Goal: Task Accomplishment & Management: Manage account settings

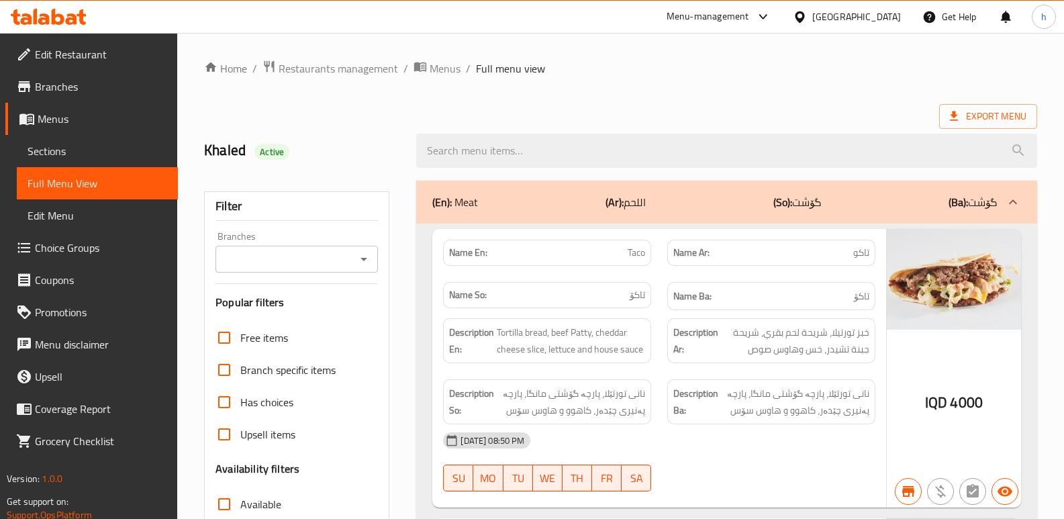
click at [54, 21] on icon at bounding box center [58, 17] width 13 height 16
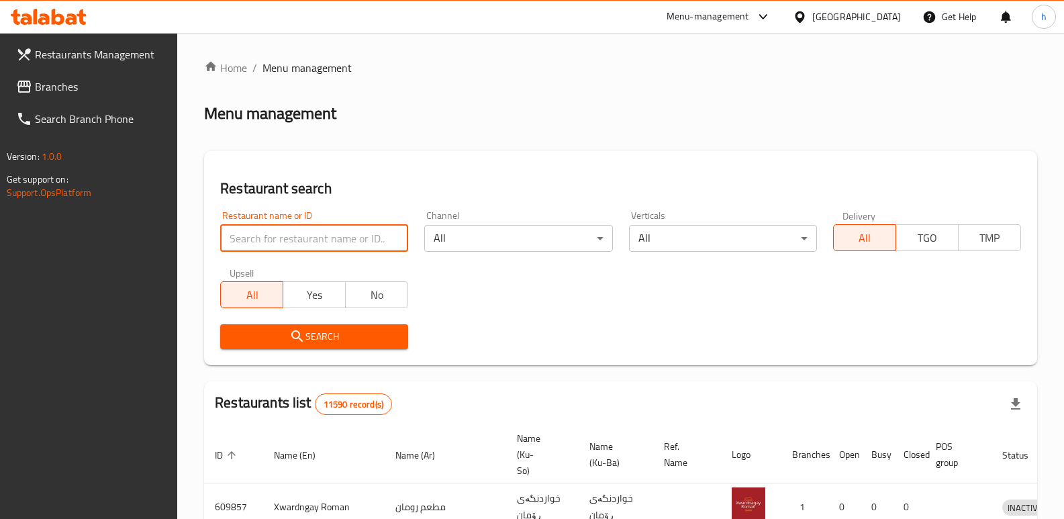
click at [290, 247] on input "search" at bounding box center [314, 238] width 188 height 27
paste input "Falh Abul Amba"
type input "Falh Abul Amba"
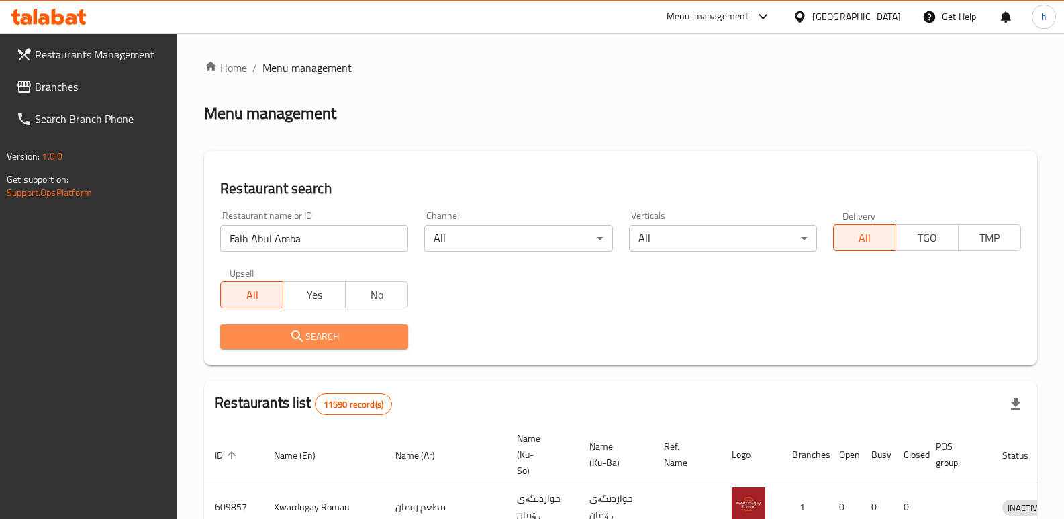
click at [328, 338] on span "Search" at bounding box center [314, 336] width 167 height 17
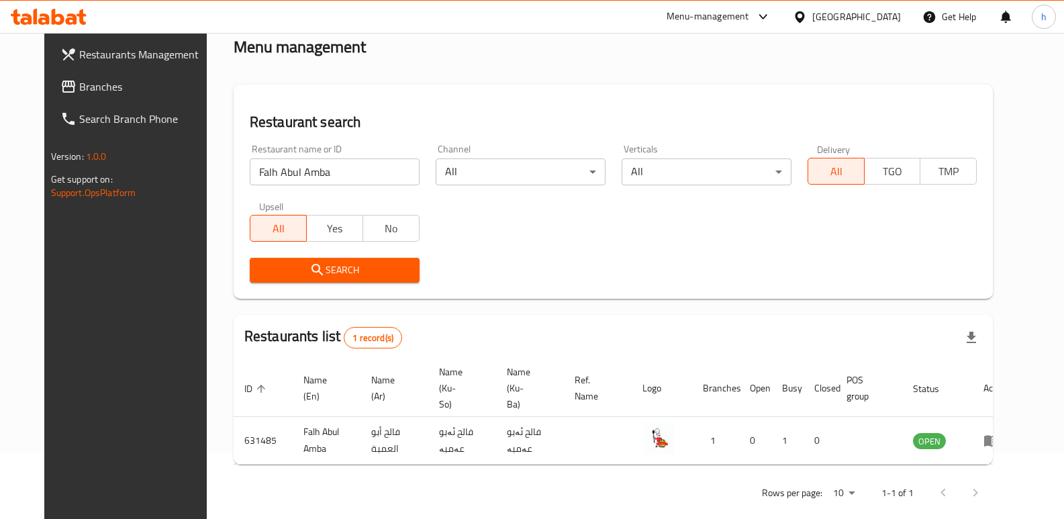
scroll to position [68, 0]
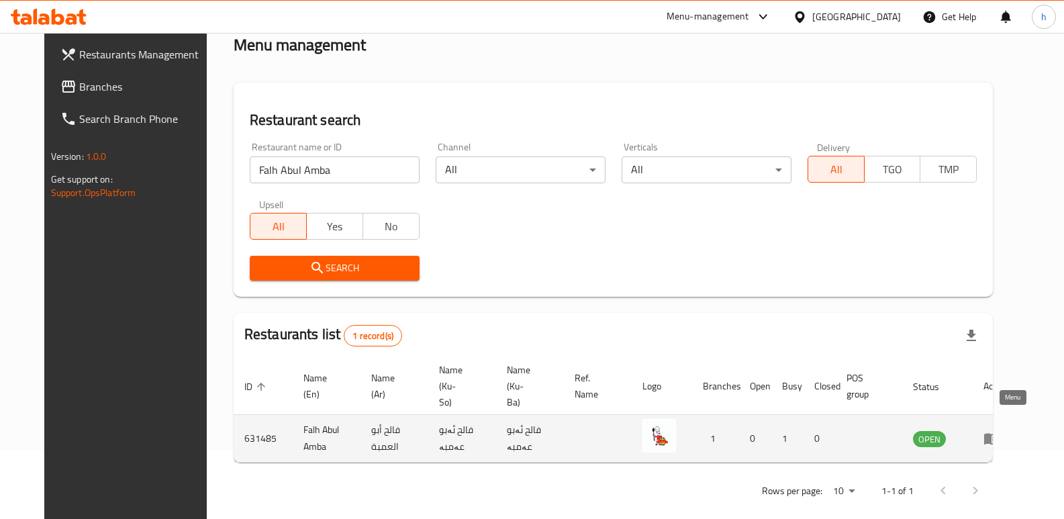
click at [1000, 430] on icon "enhanced table" at bounding box center [992, 438] width 16 height 16
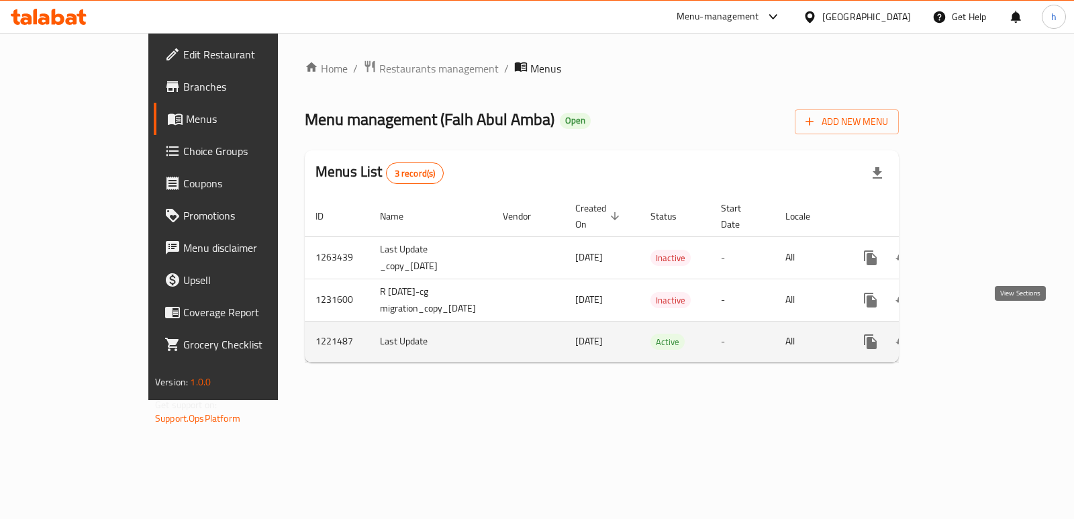
click at [974, 336] on icon "enhanced table" at bounding box center [968, 342] width 12 height 12
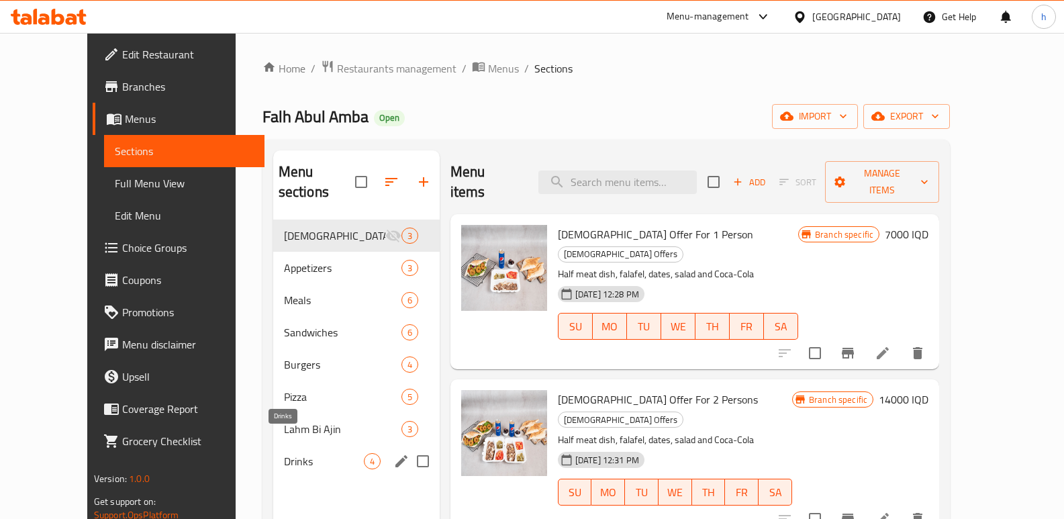
click at [284, 453] on span "Drinks" at bounding box center [324, 461] width 80 height 16
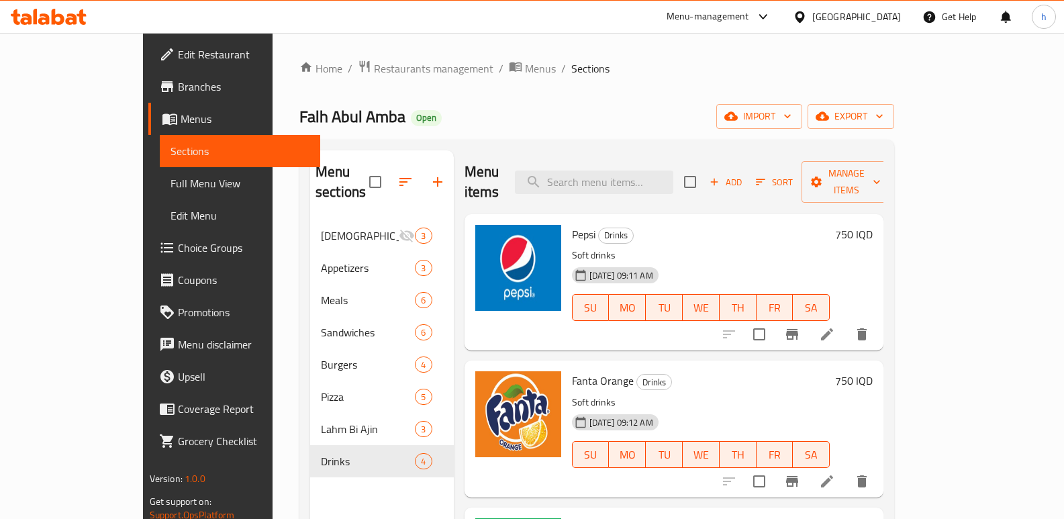
click at [744, 175] on span "Add" at bounding box center [726, 182] width 36 height 15
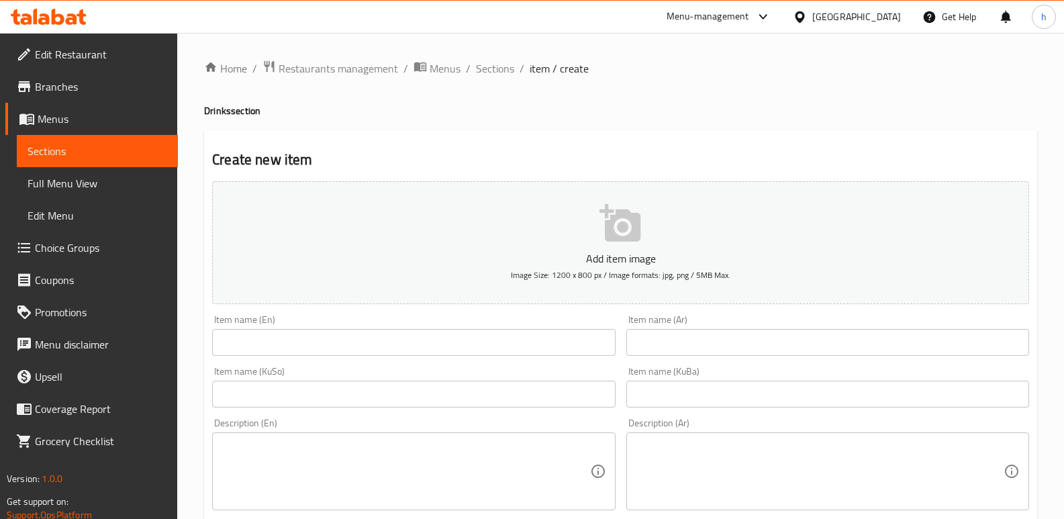
click at [449, 333] on input "text" at bounding box center [413, 342] width 403 height 27
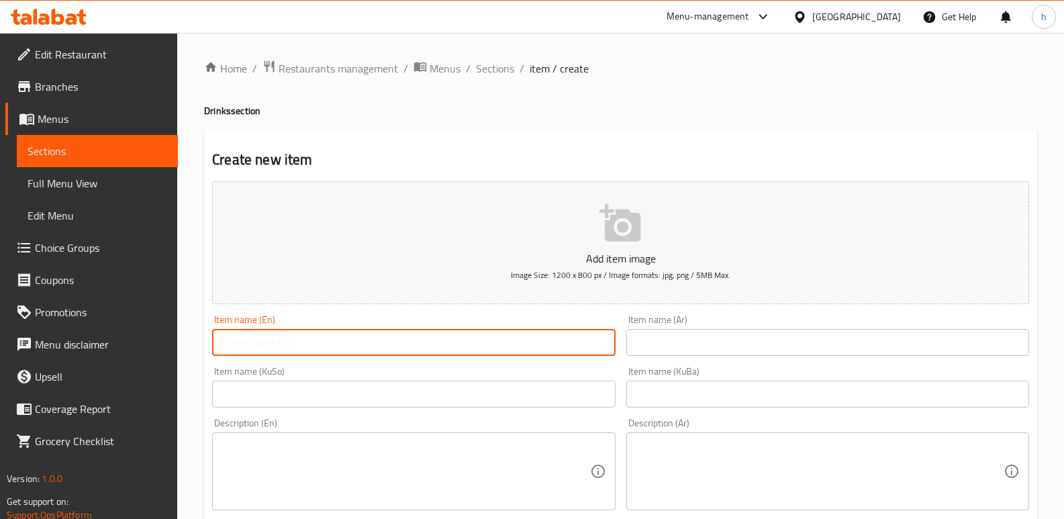
paste input "Ayran"
type input "Ayran"
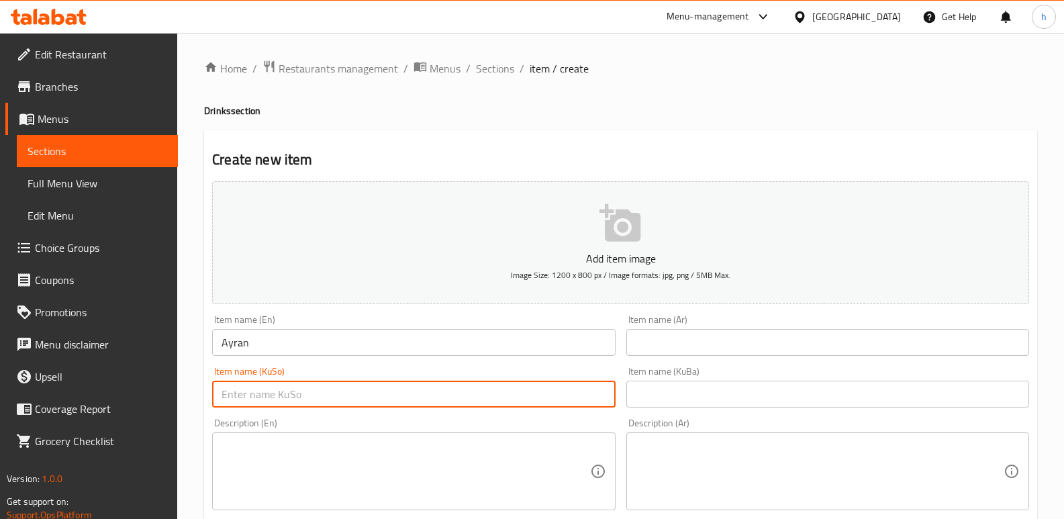
click at [428, 401] on input "text" at bounding box center [413, 394] width 403 height 27
type input "ماستاو"
click at [733, 386] on input "text" at bounding box center [827, 394] width 403 height 27
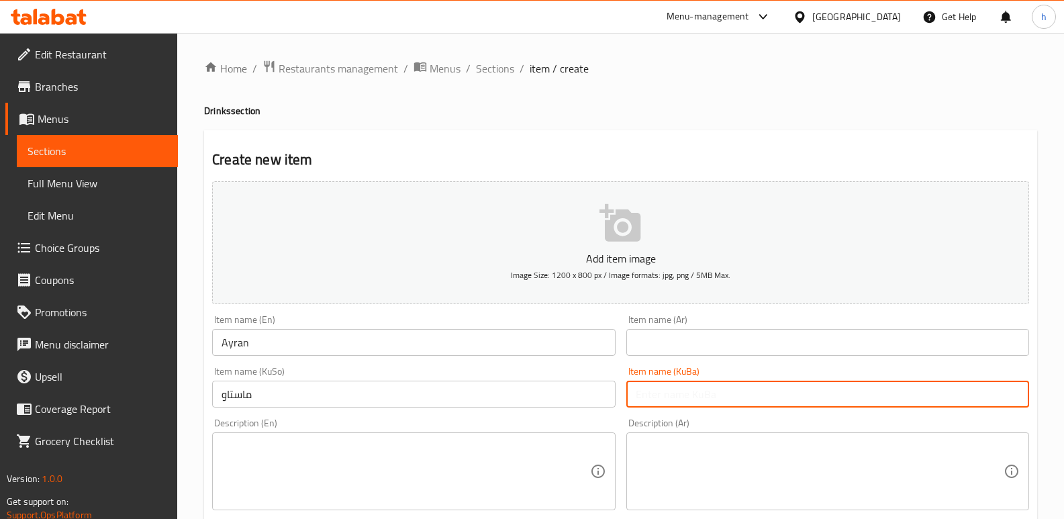
paste input "ماستاو"
type input "ماستاو"
click at [859, 367] on div "Item name (KuBa) ماستاو Item name (KuBa)" at bounding box center [827, 387] width 403 height 41
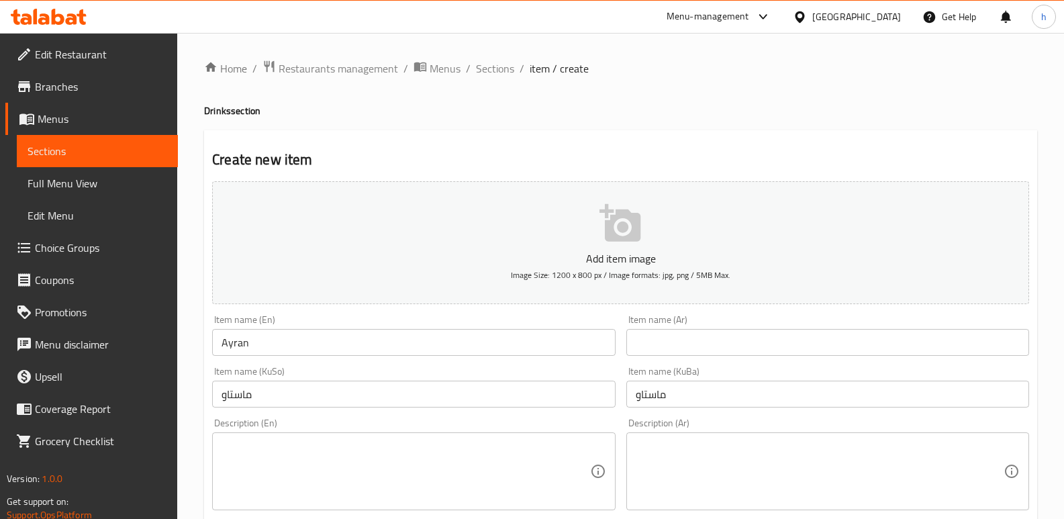
click at [843, 352] on input "text" at bounding box center [827, 342] width 403 height 27
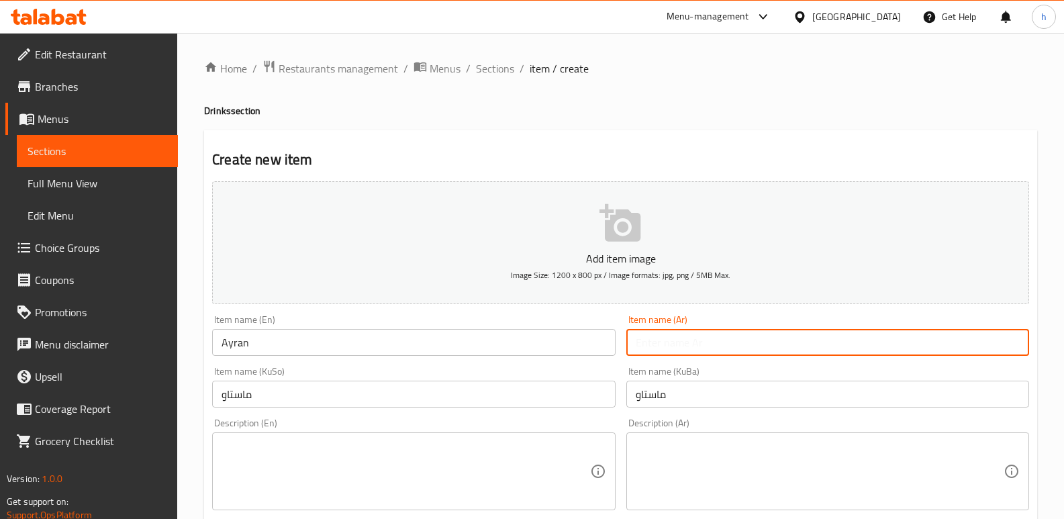
paste input "لبن"
drag, startPoint x: 559, startPoint y: 358, endPoint x: 418, endPoint y: 366, distance: 141.2
paste input "عيرا"
type input "عيران"
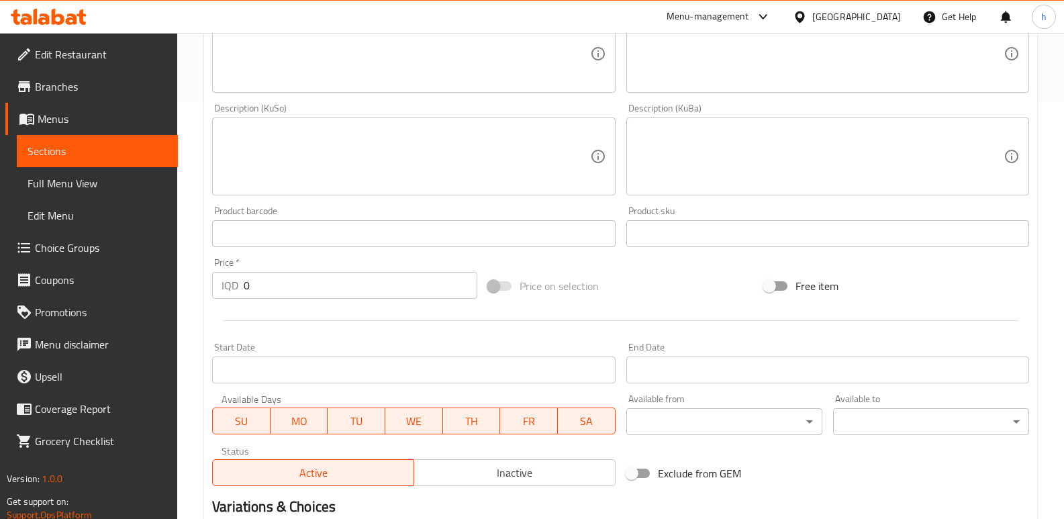
scroll to position [440, 0]
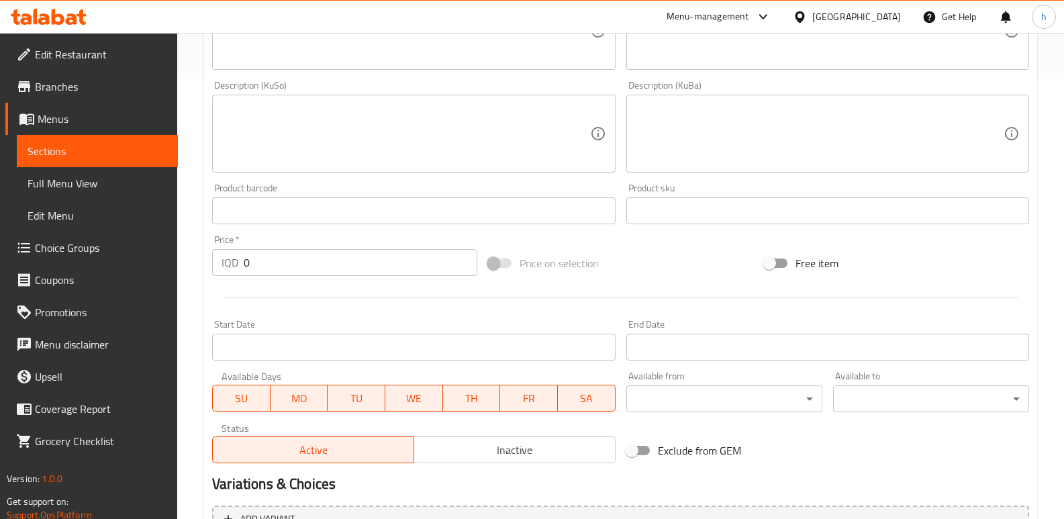
drag, startPoint x: 152, startPoint y: 260, endPoint x: 140, endPoint y: 257, distance: 12.4
click at [140, 257] on div "Edit Restaurant Branches Menus Sections Full Menu View Edit Menu Choice Groups …" at bounding box center [532, 127] width 1064 height 1070
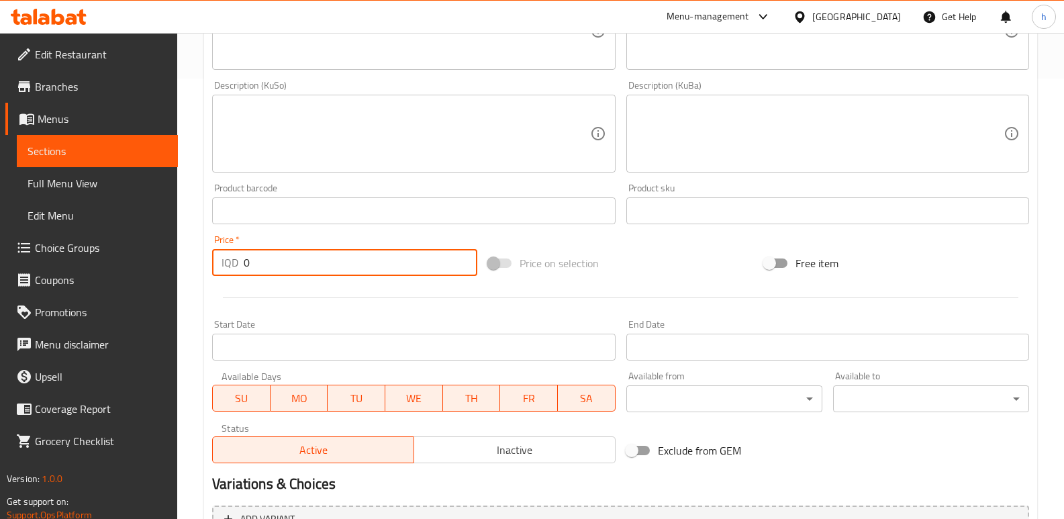
paste input "75"
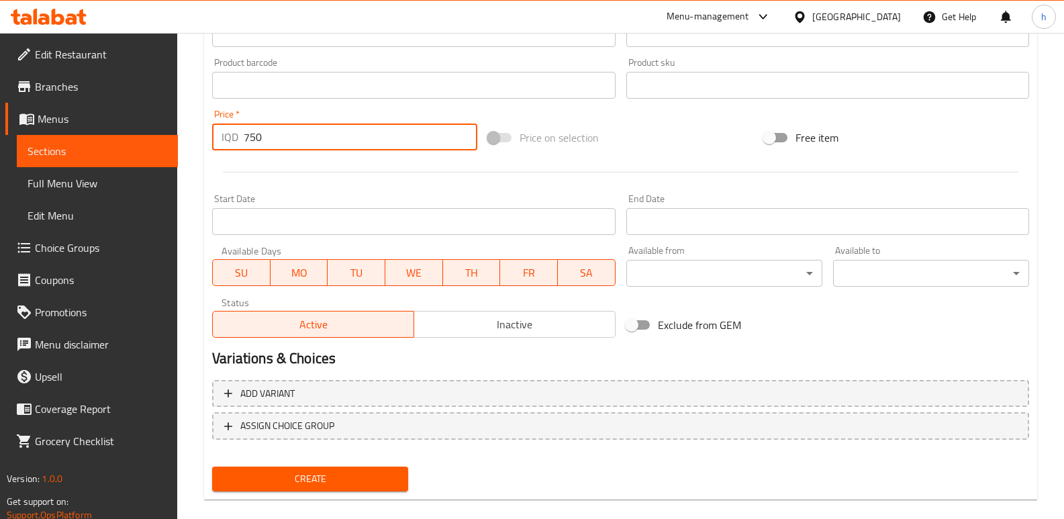
scroll to position [584, 0]
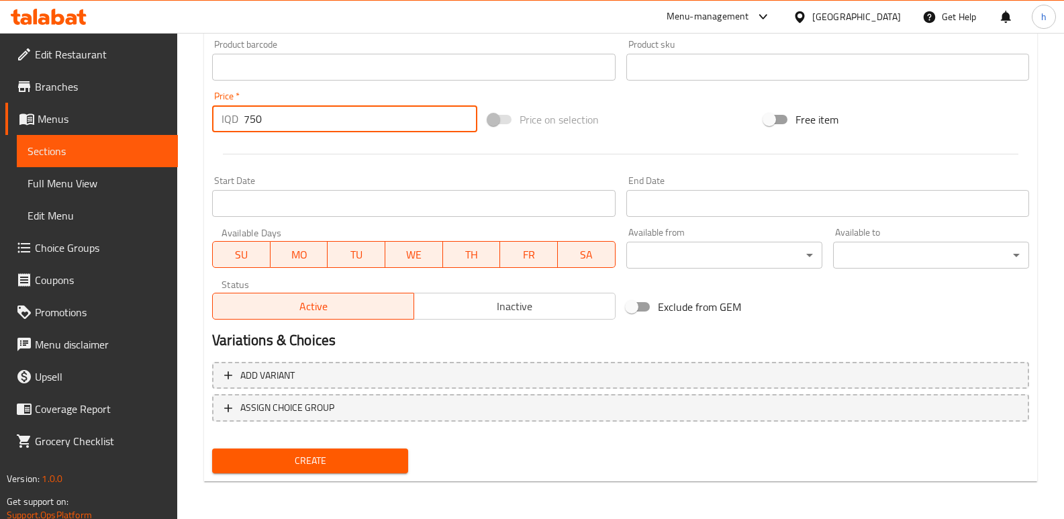
type input "750"
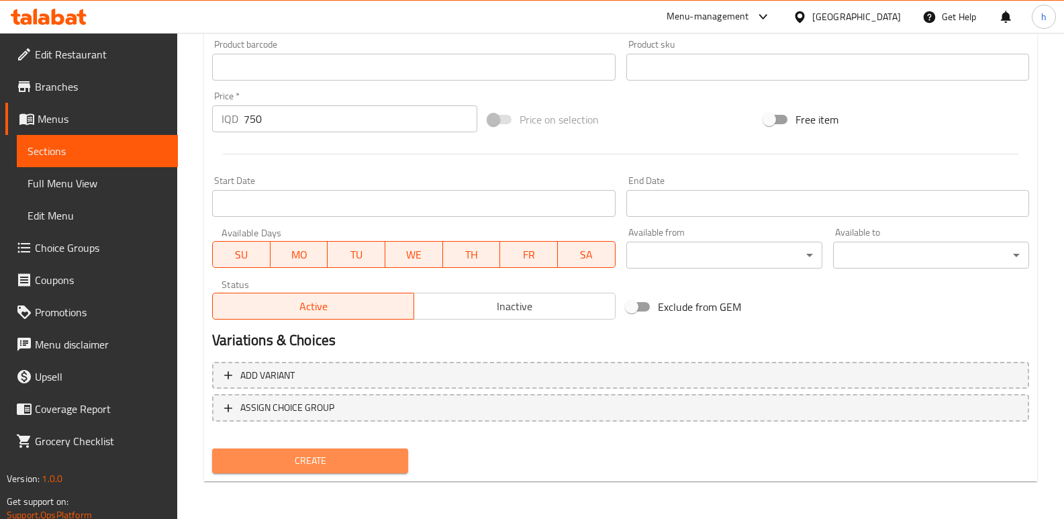
click at [353, 467] on span "Create" at bounding box center [310, 461] width 175 height 17
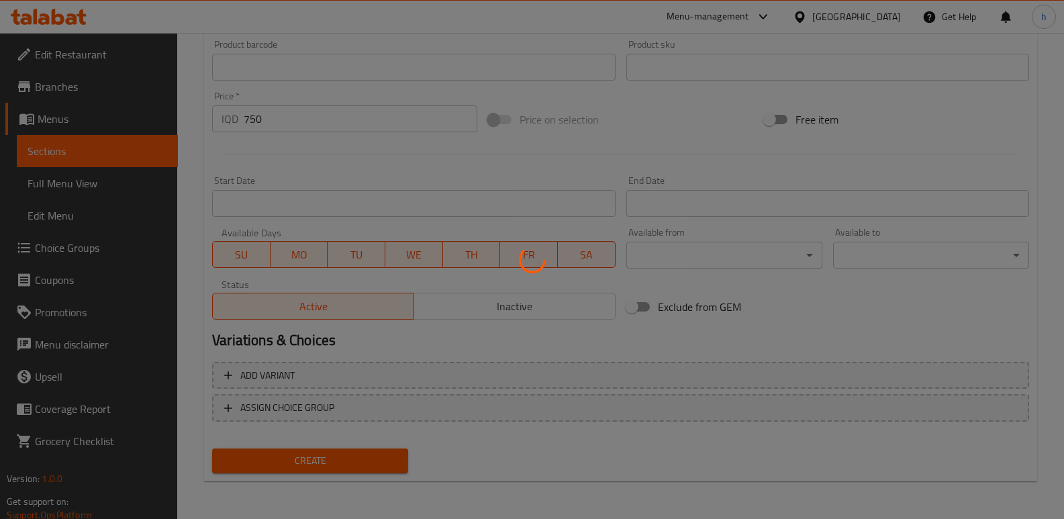
type input "0"
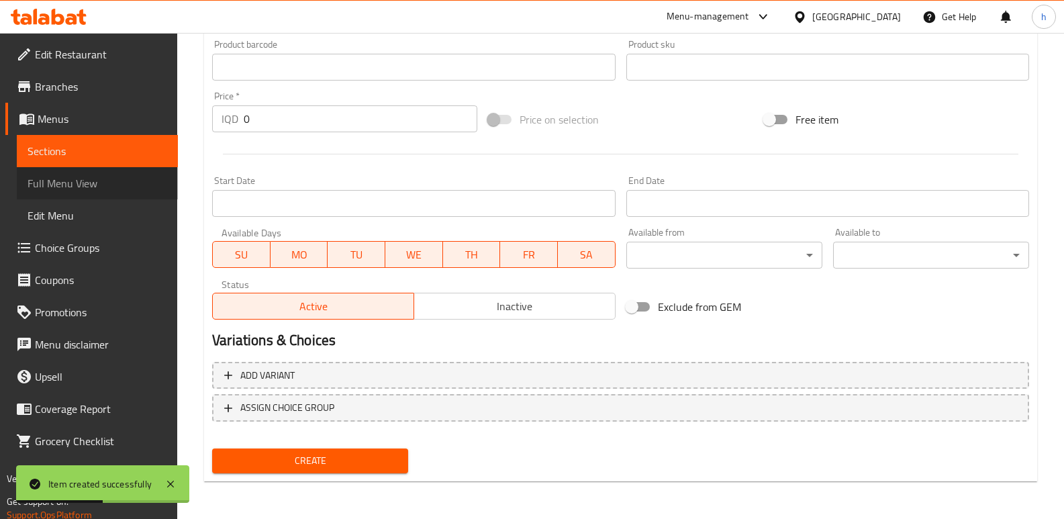
click at [75, 173] on link "Full Menu View" at bounding box center [97, 183] width 161 height 32
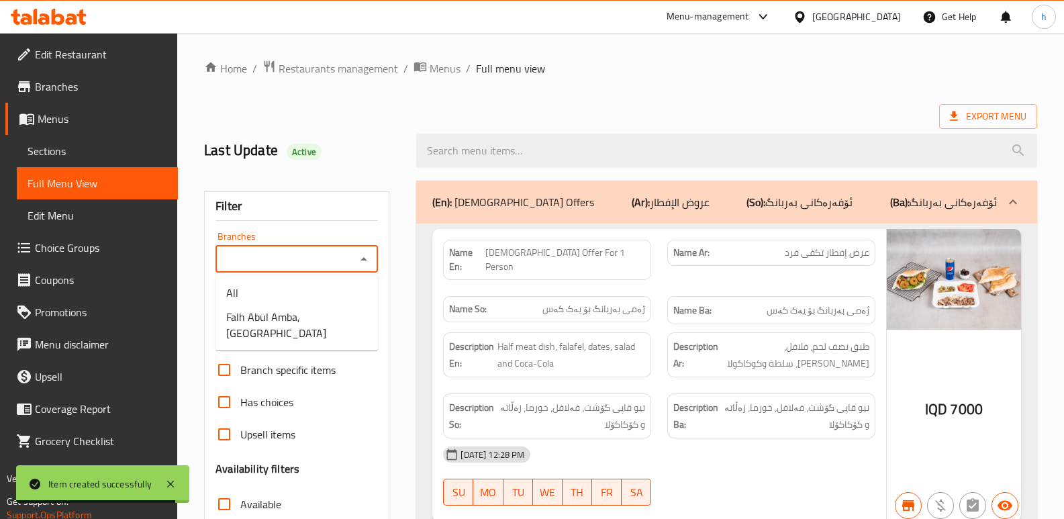
click at [273, 262] on input "Branches" at bounding box center [286, 259] width 132 height 19
click at [305, 316] on span "Falh Abul Amba, Ankawa" at bounding box center [296, 325] width 141 height 32
type input "Falh Abul Amba, Ankawa"
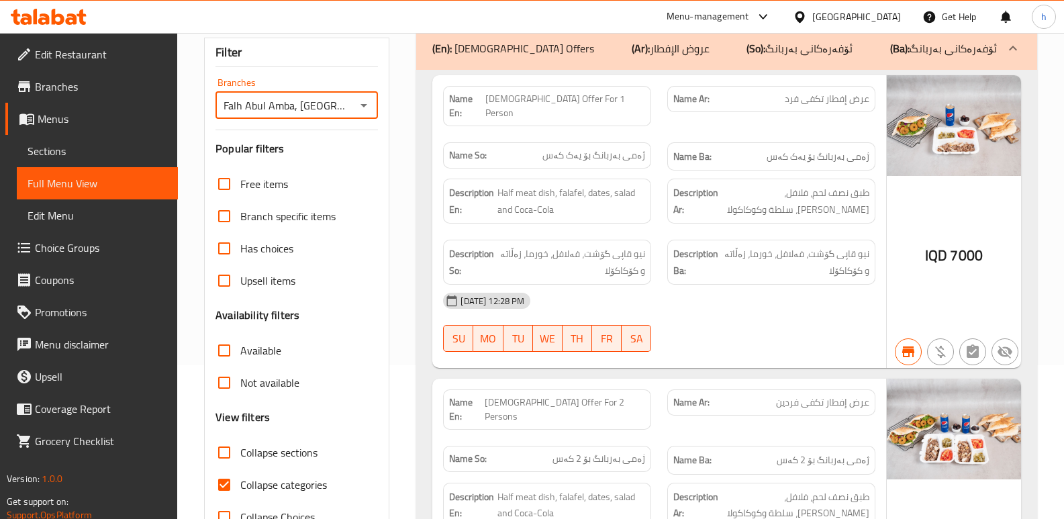
scroll to position [179, 0]
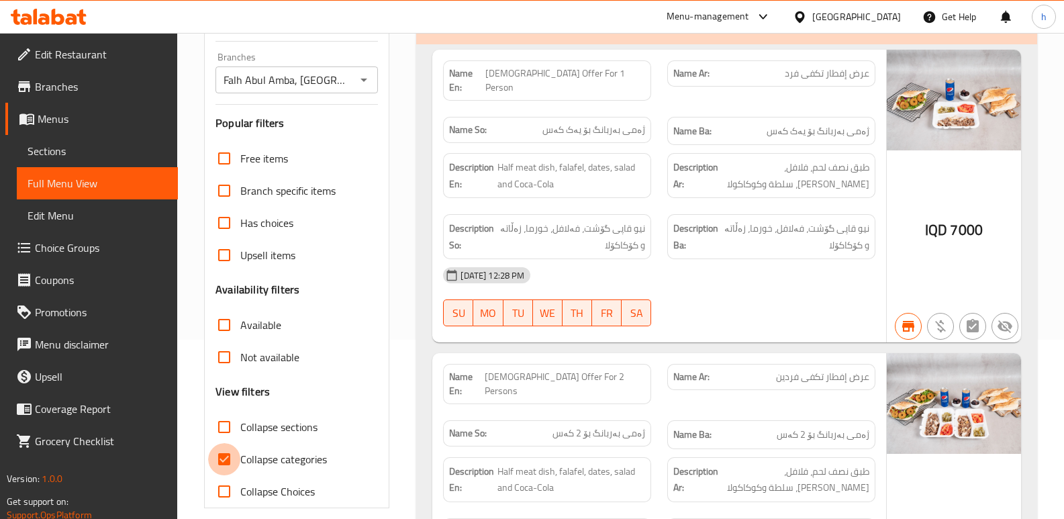
click at [226, 458] on input "Collapse categories" at bounding box center [224, 459] width 32 height 32
checkbox input "false"
click at [223, 428] on input "Collapse sections" at bounding box center [224, 427] width 32 height 32
checkbox input "true"
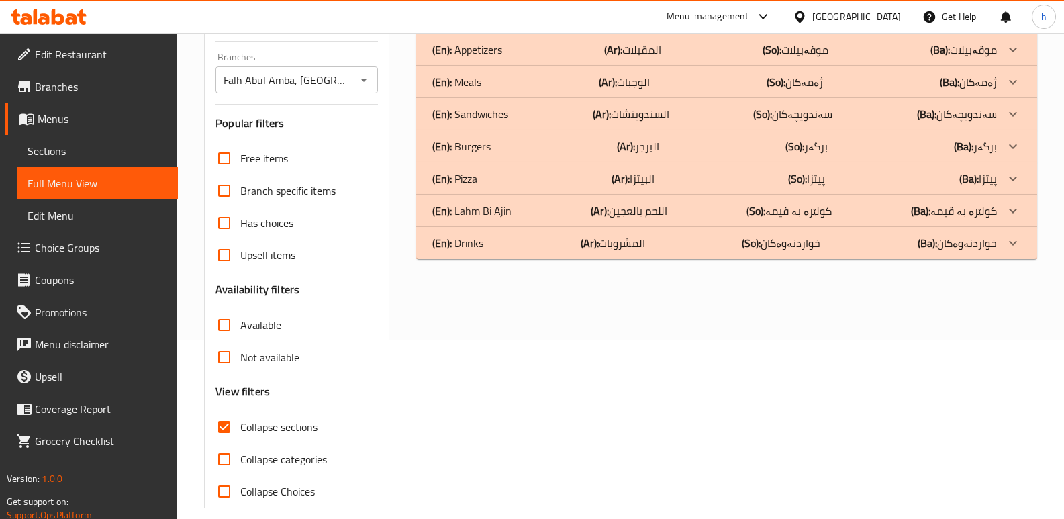
click at [541, 254] on div "(En): Drinks (Ar): المشروبات (So): خواردنەوەکان (Ba): خواردنەوەکان" at bounding box center [726, 243] width 621 height 32
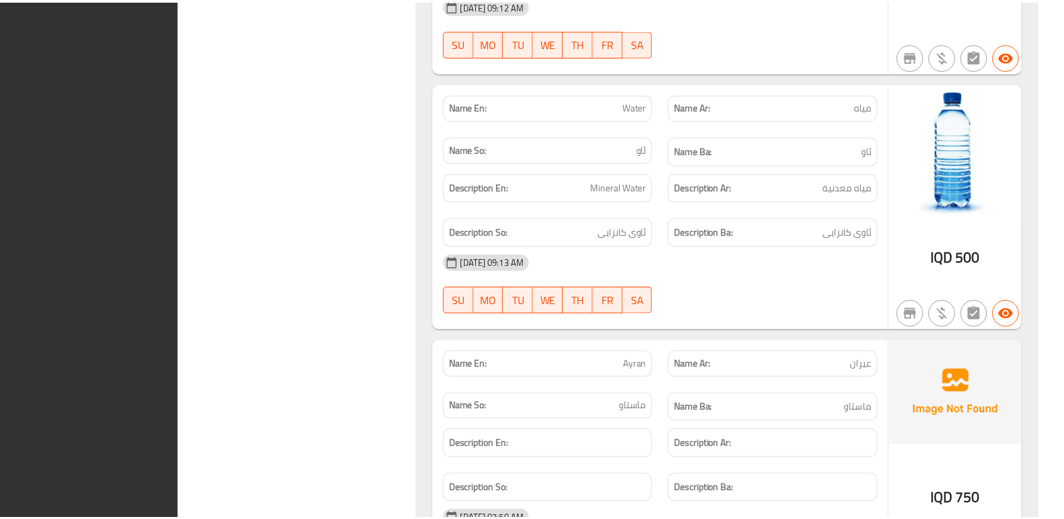
scroll to position [1273, 0]
